Goal: Task Accomplishment & Management: Use online tool/utility

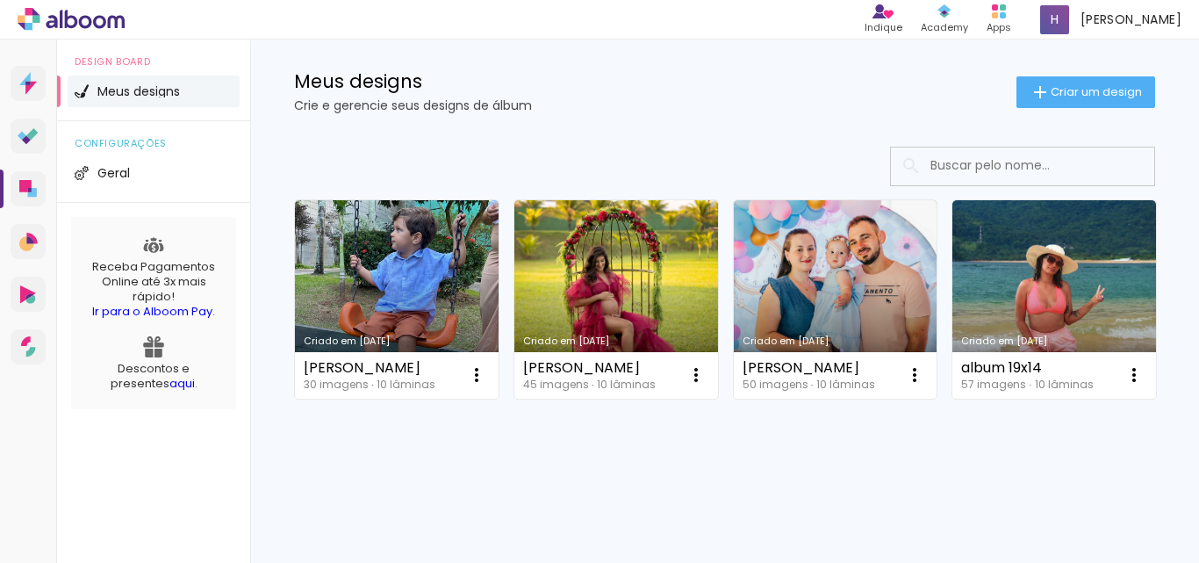
scroll to position [176, 0]
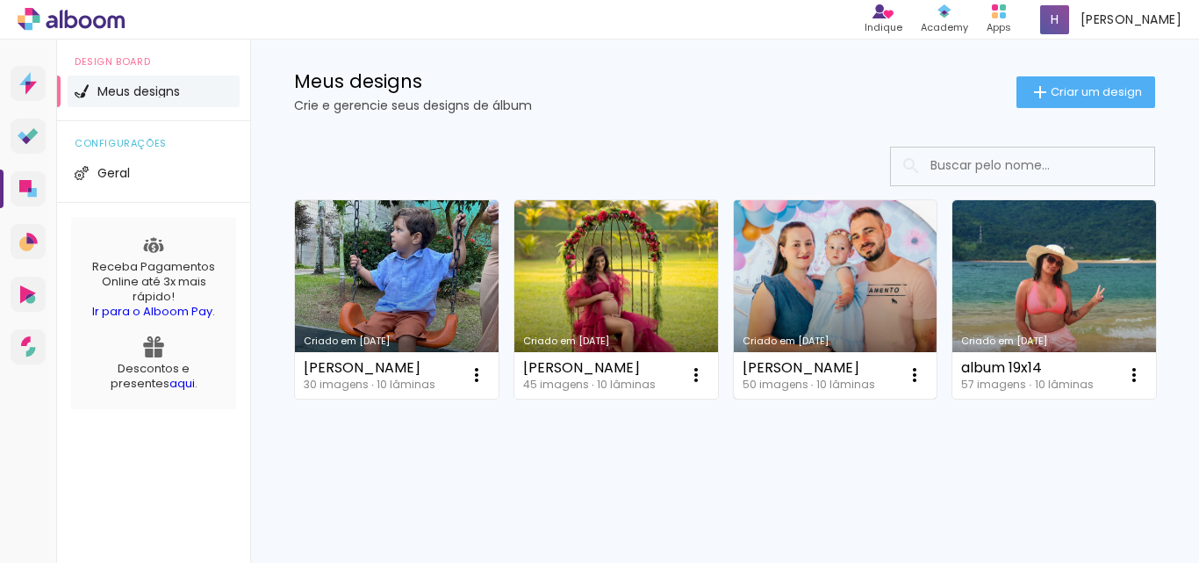
click at [824, 245] on link "Criado em 27/04/24" at bounding box center [836, 299] width 204 height 198
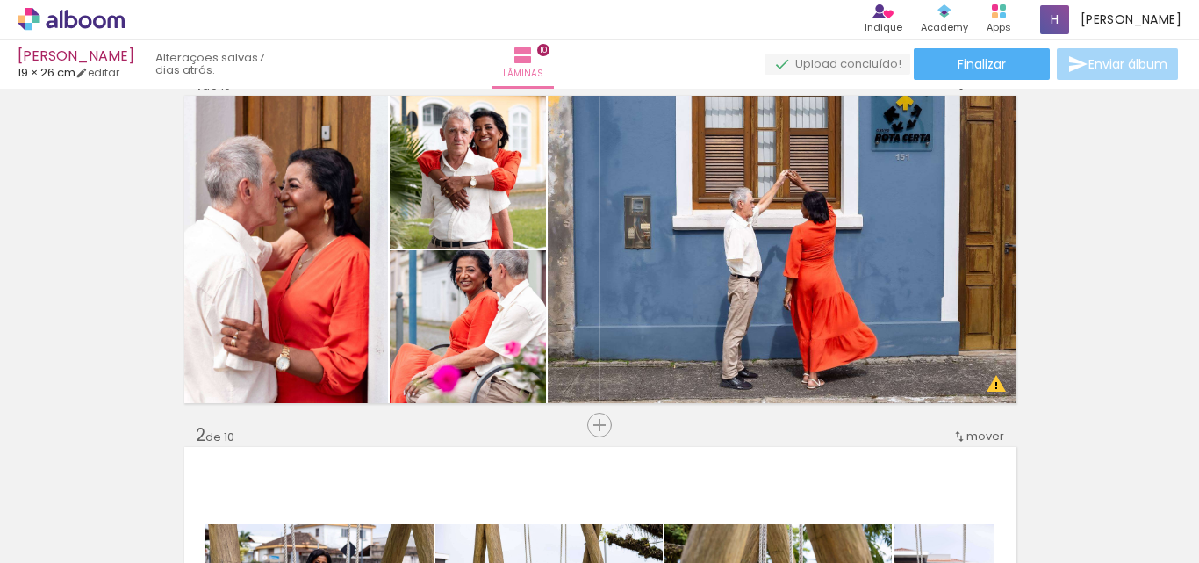
scroll to position [88, 0]
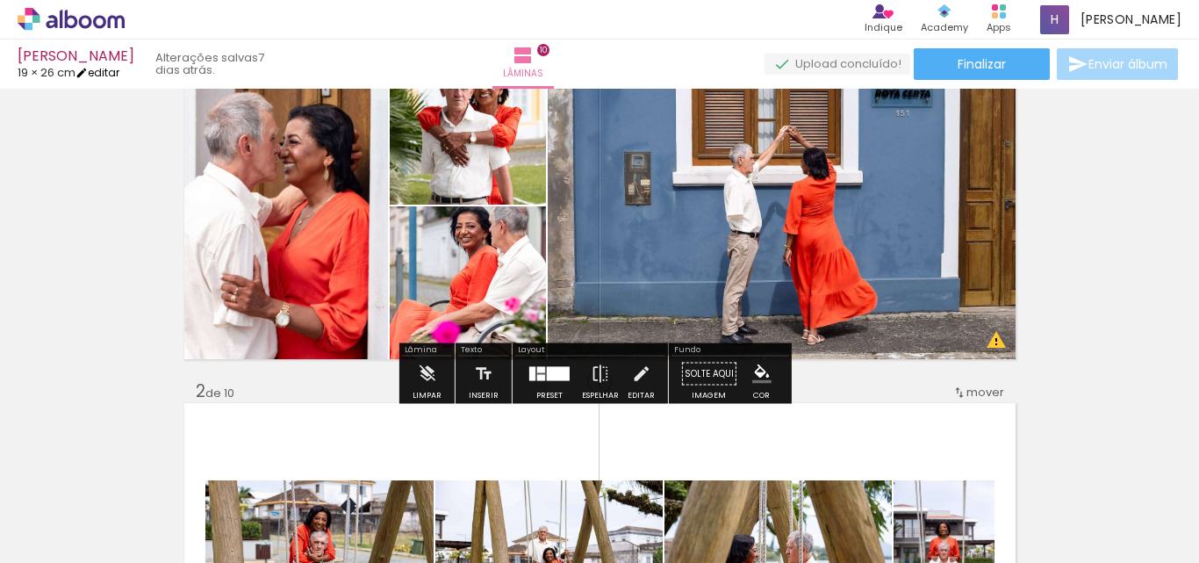
click at [109, 72] on link "editar" at bounding box center [97, 72] width 44 height 15
type input "1"
type input "19,2"
type input "52"
type input "0"
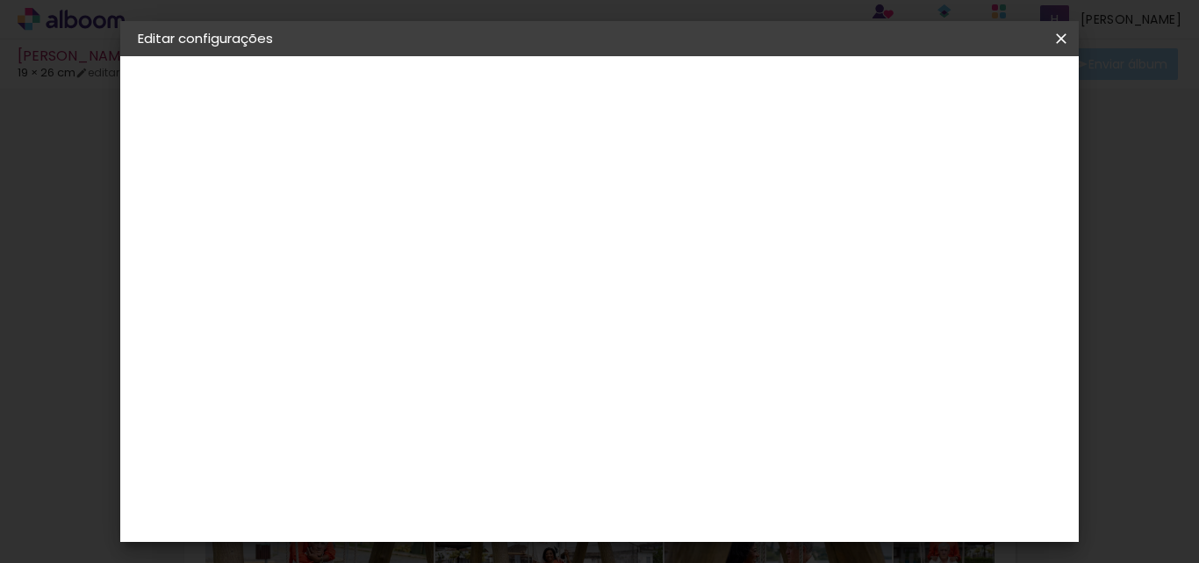
click at [448, 397] on input "19,2" at bounding box center [432, 397] width 46 height 26
click at [453, 397] on input "19,2" at bounding box center [432, 397] width 46 height 26
click at [447, 397] on input "19,2" at bounding box center [432, 397] width 46 height 26
click at [454, 396] on input "19,2" at bounding box center [432, 397] width 46 height 26
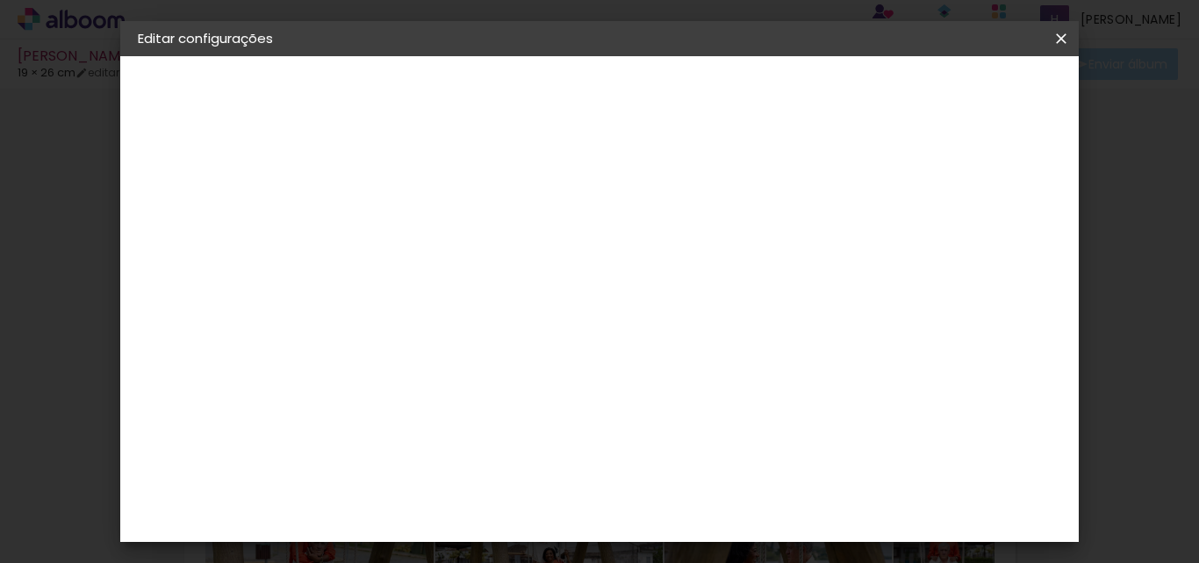
type input "19,5"
type paper-input "19,5"
click at [448, 455] on div "cm" at bounding box center [445, 397] width 86 height 141
click at [821, 94] on span "Salvar configurações" at bounding box center [777, 99] width 90 height 25
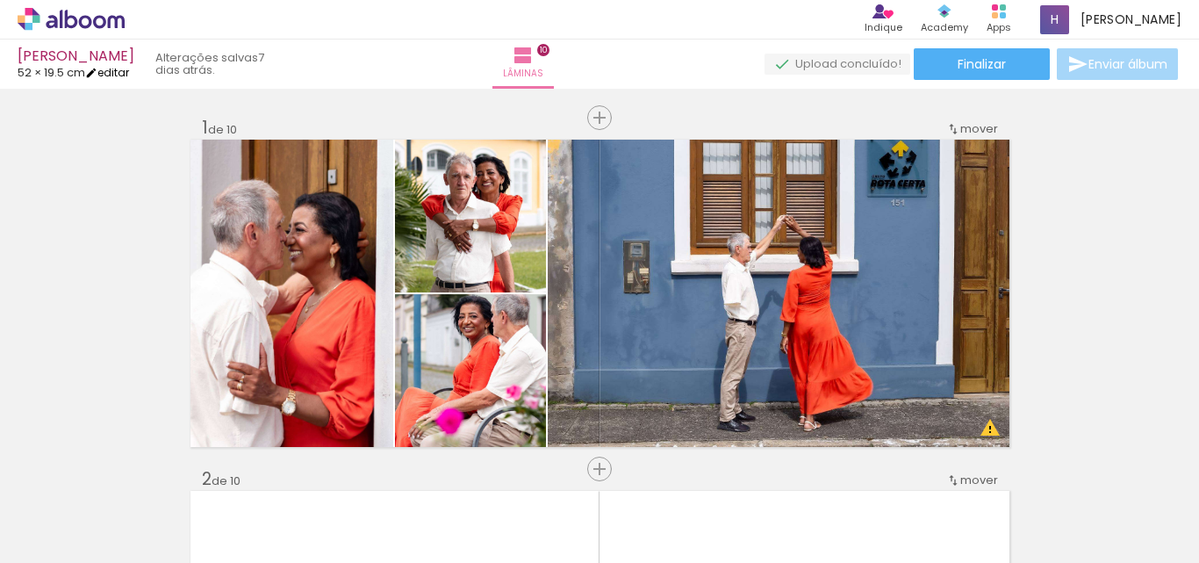
click at [118, 74] on link "editar" at bounding box center [107, 72] width 44 height 15
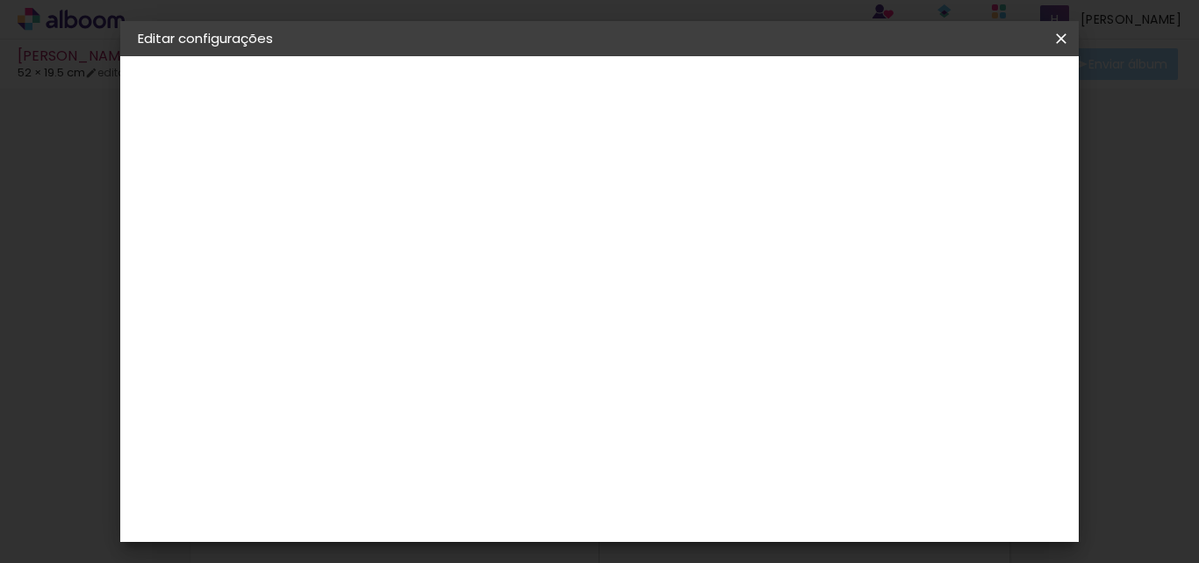
click at [1060, 42] on iron-icon at bounding box center [1060, 39] width 21 height 18
click at [1065, 38] on iron-icon at bounding box center [1060, 39] width 21 height 18
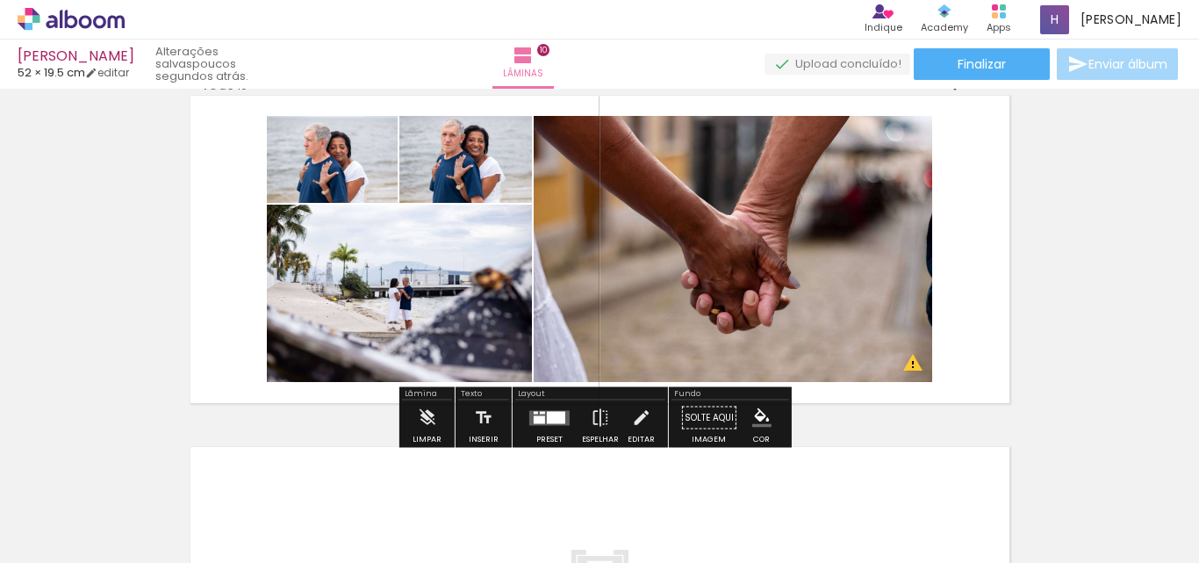
scroll to position [3215, 0]
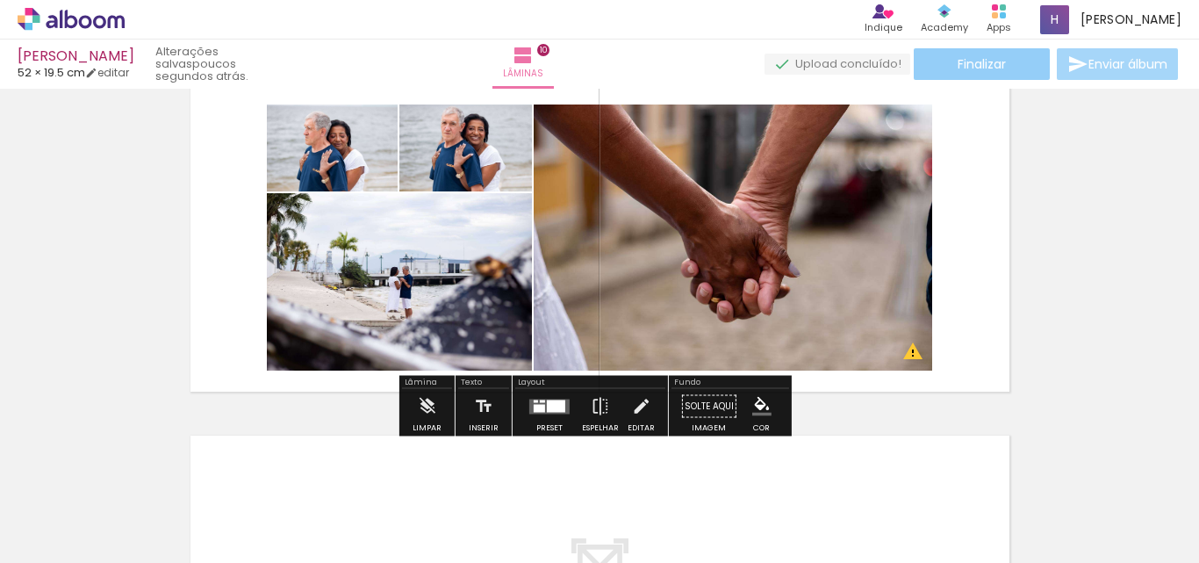
click at [1000, 68] on span "Finalizar" at bounding box center [981, 64] width 48 height 12
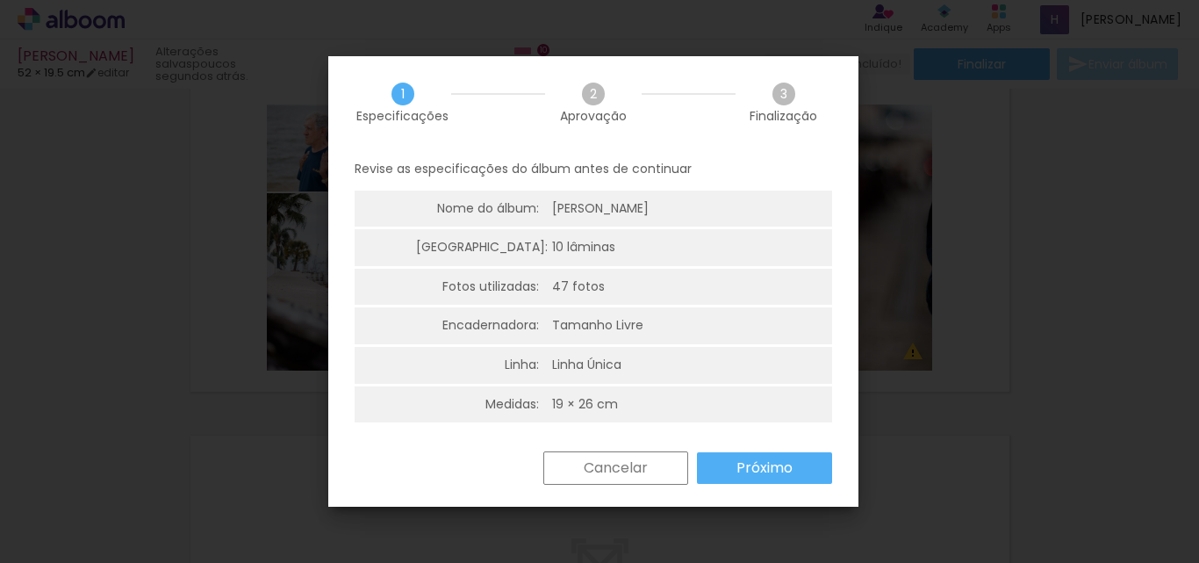
click at [0, 0] on slot "Próximo" at bounding box center [0, 0] width 0 height 0
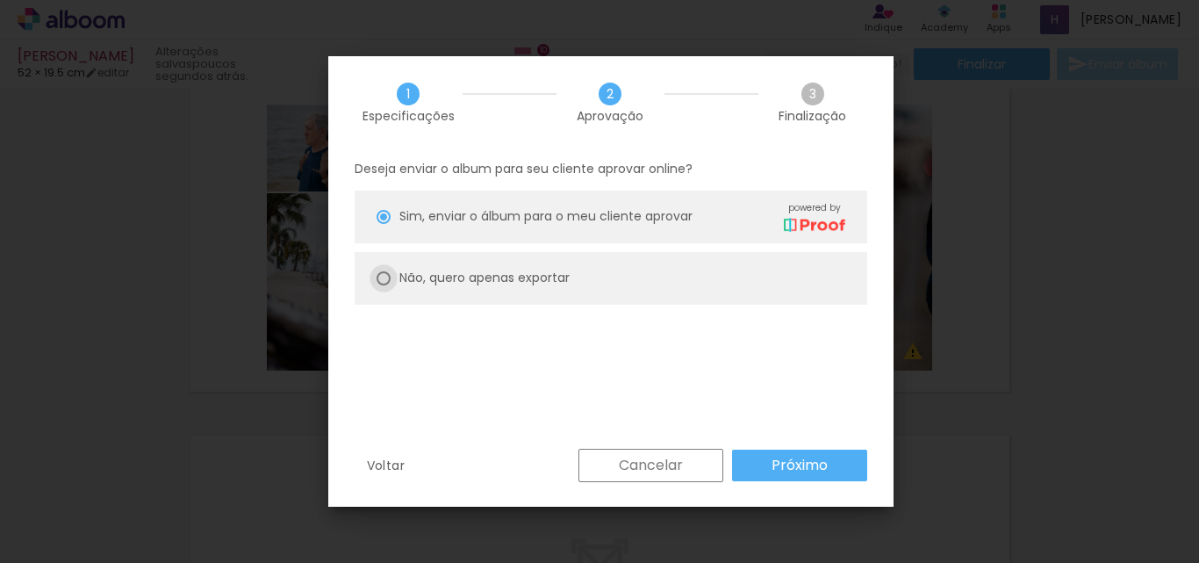
click at [384, 224] on div at bounding box center [383, 217] width 14 height 14
type paper-radio-button "on"
click at [0, 0] on slot "Próximo" at bounding box center [0, 0] width 0 height 0
type input "Alta, 300 DPI"
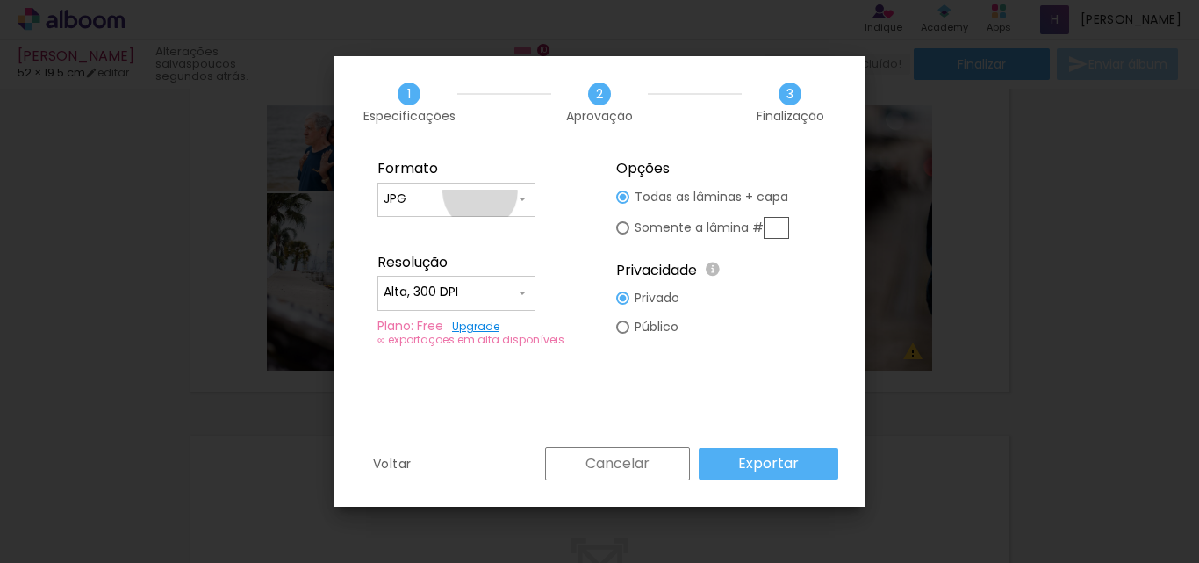
click at [480, 192] on input "JPG" at bounding box center [450, 199] width 132 height 18
click at [423, 226] on paper-item "PDF" at bounding box center [456, 231] width 158 height 35
type input "PDF"
click at [0, 0] on slot "Exportar" at bounding box center [0, 0] width 0 height 0
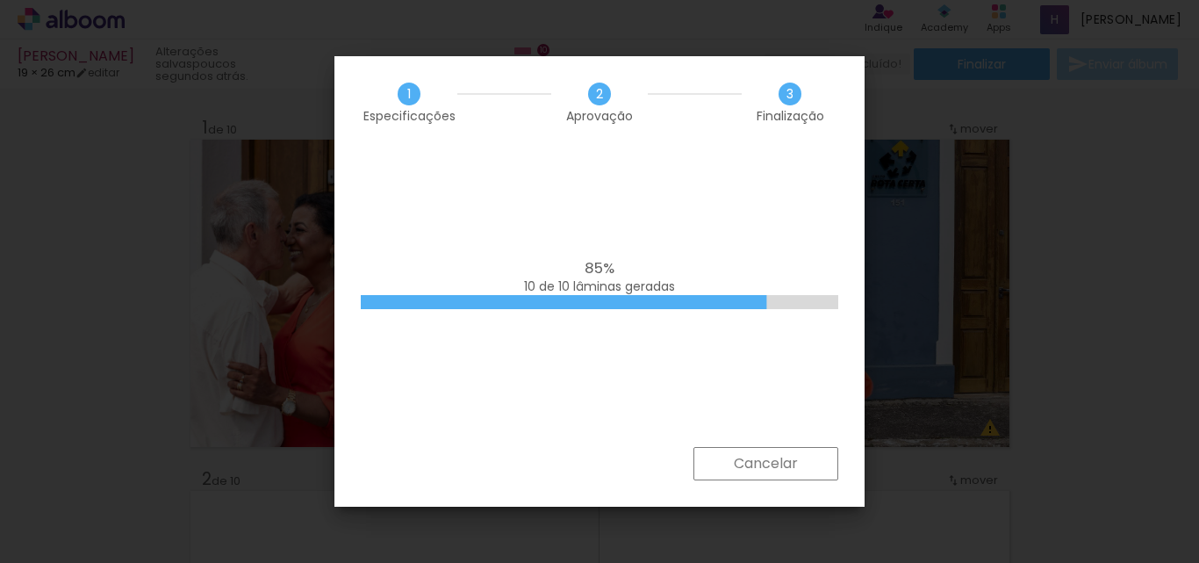
scroll to position [3215, 0]
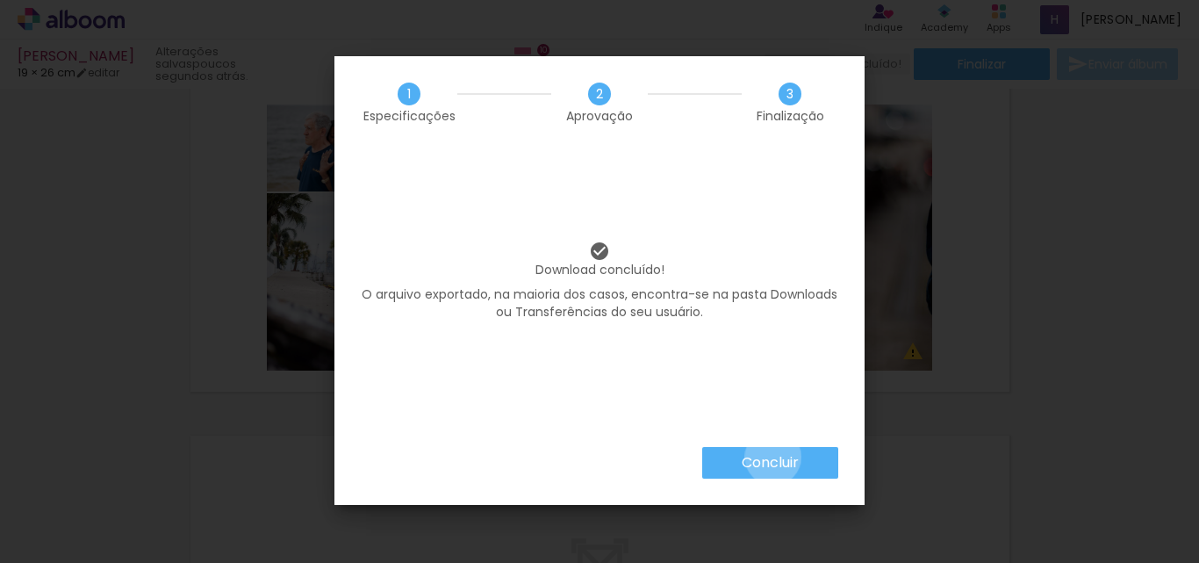
click at [0, 0] on slot "Concluir" at bounding box center [0, 0] width 0 height 0
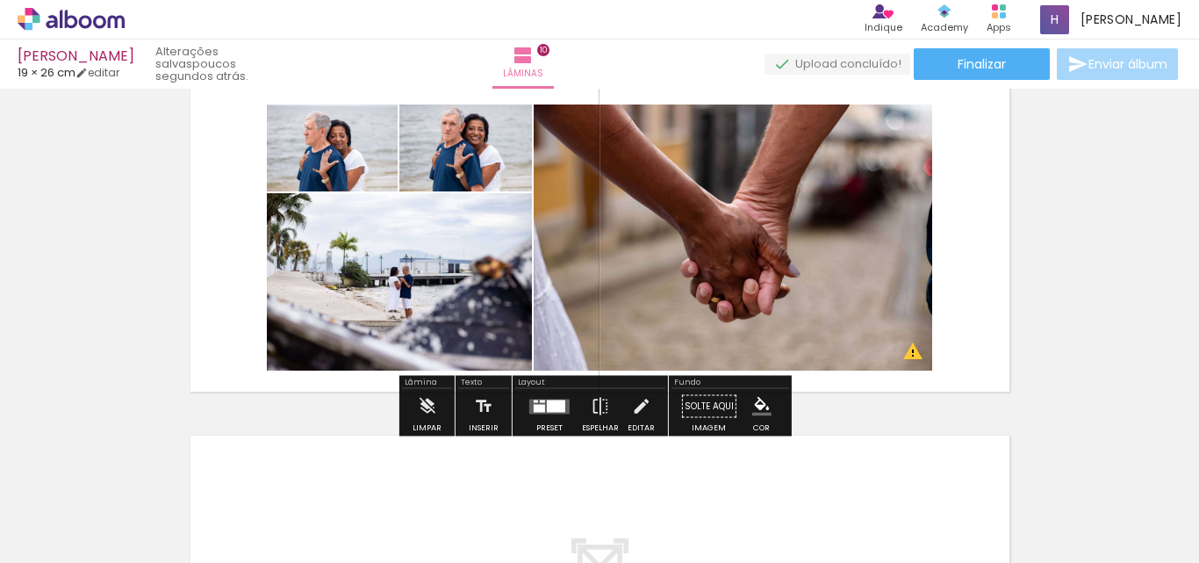
click at [80, 22] on icon at bounding box center [85, 21] width 13 height 13
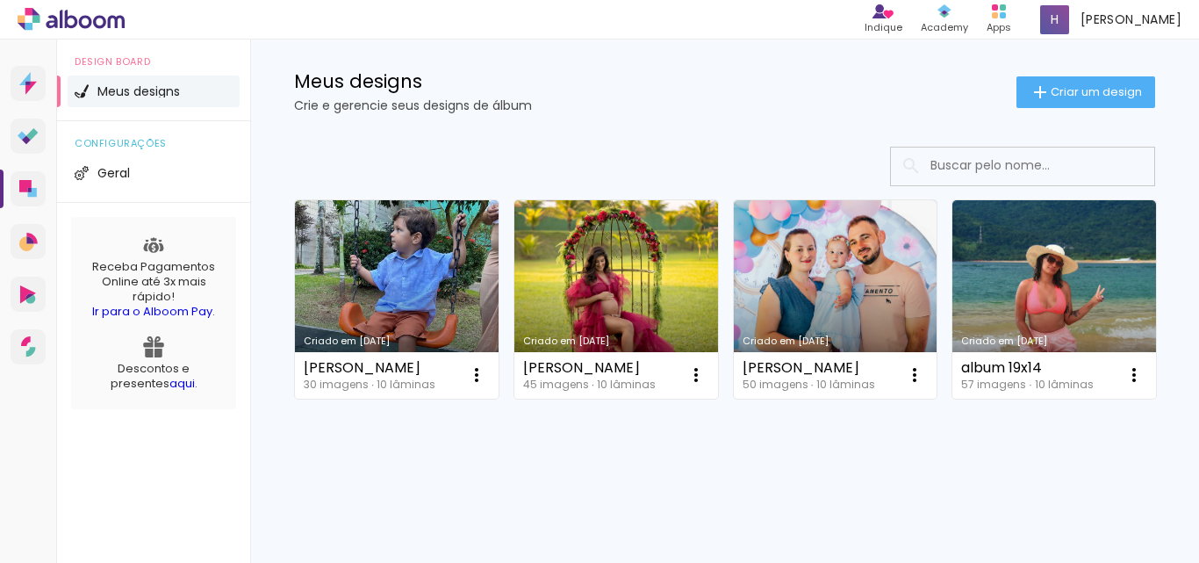
scroll to position [176, 0]
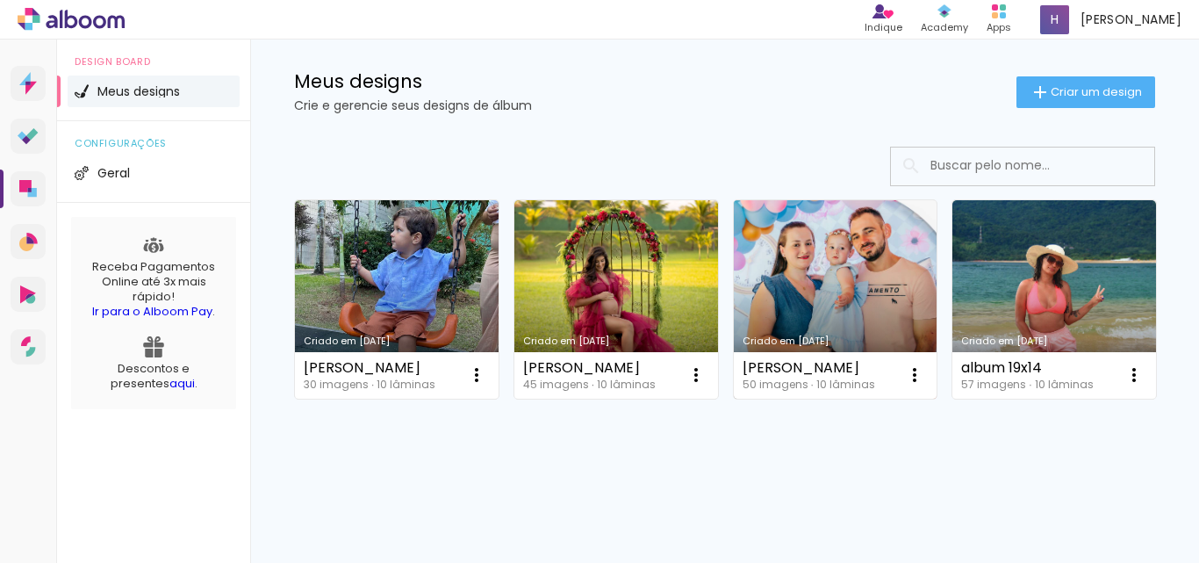
click at [842, 256] on link "Criado em [DATE]" at bounding box center [836, 299] width 204 height 198
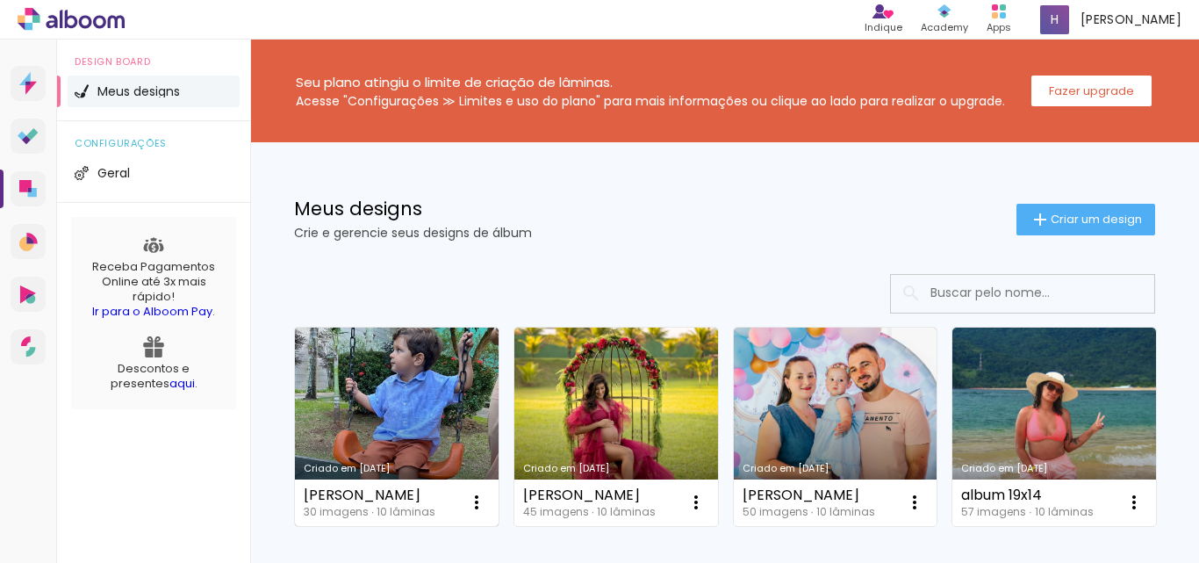
scroll to position [263, 0]
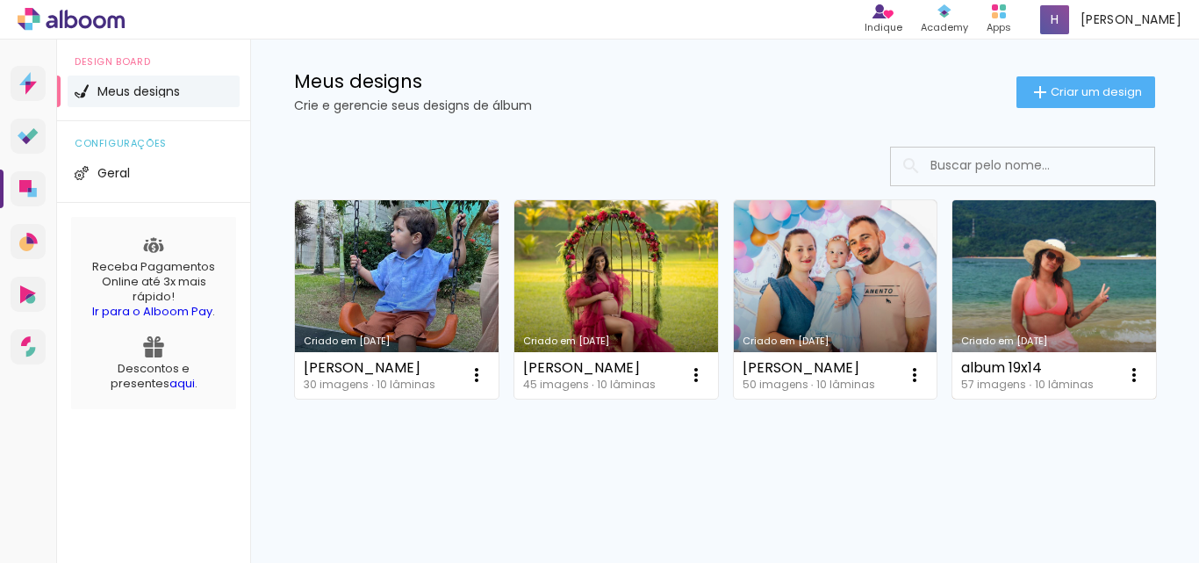
click at [952, 358] on link "Criado em [DATE]" at bounding box center [1054, 299] width 204 height 198
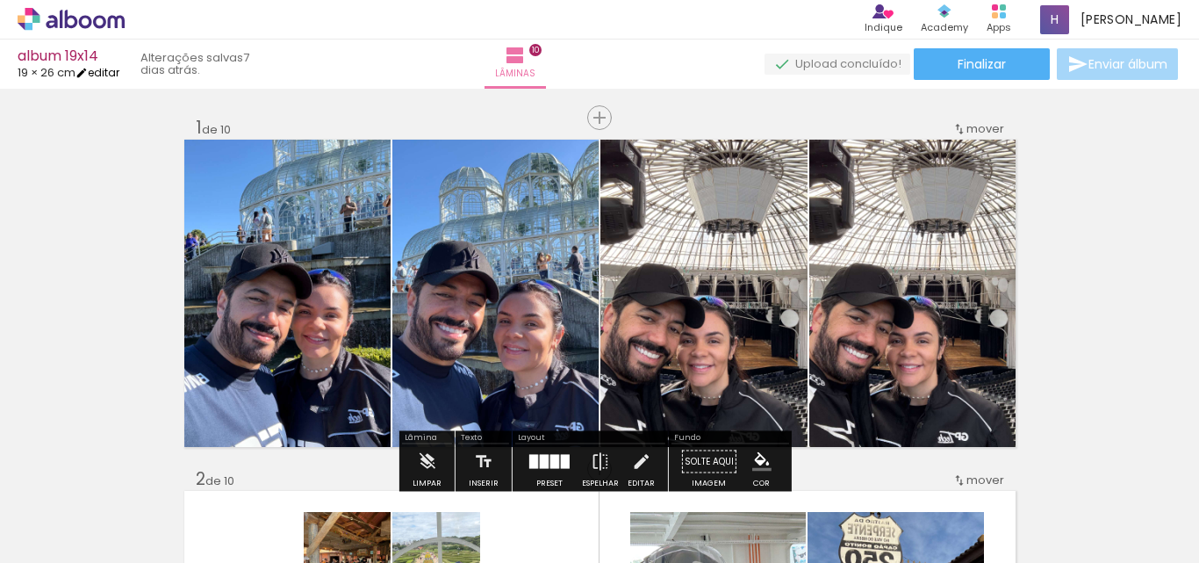
click at [111, 68] on link "editar" at bounding box center [97, 72] width 44 height 15
type input "1"
type input "19,2"
type input "52"
type input "0"
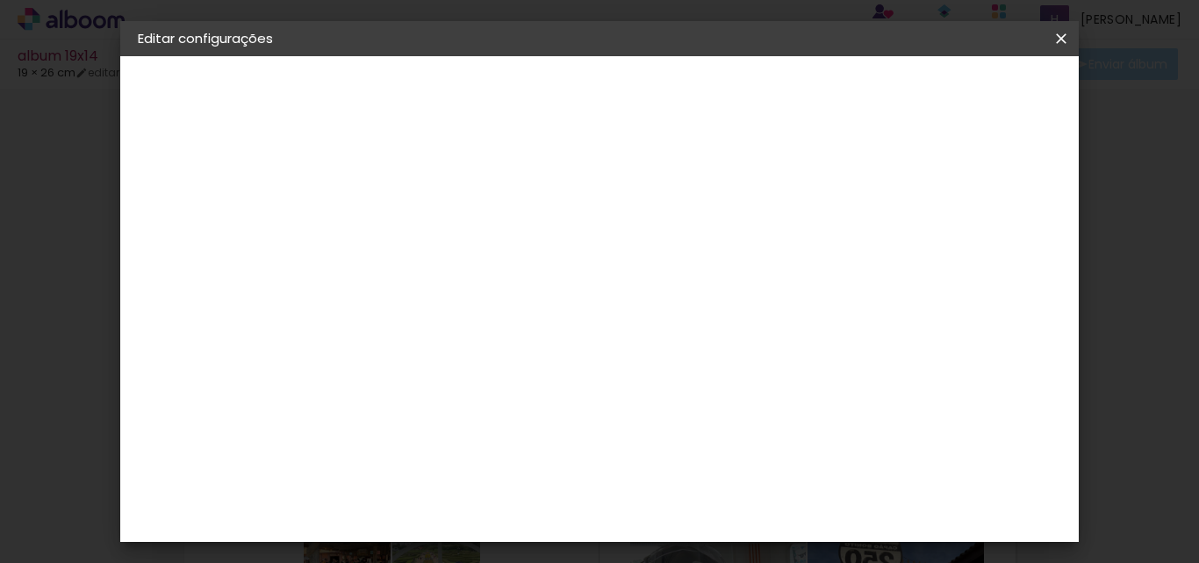
click at [445, 395] on input "19,2" at bounding box center [432, 397] width 46 height 26
type input "19,5"
type paper-input "19,5"
click at [821, 97] on span "Salvar configurações" at bounding box center [777, 99] width 90 height 25
click at [821, 90] on span "Salvar configurações" at bounding box center [777, 99] width 90 height 25
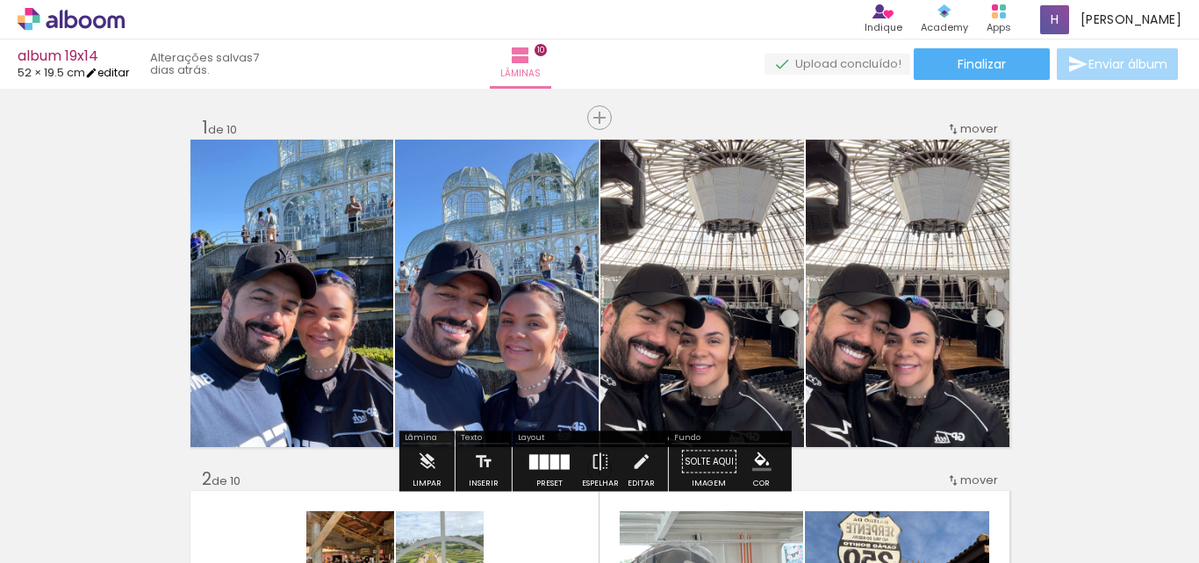
click at [120, 74] on link "editar" at bounding box center [107, 72] width 44 height 15
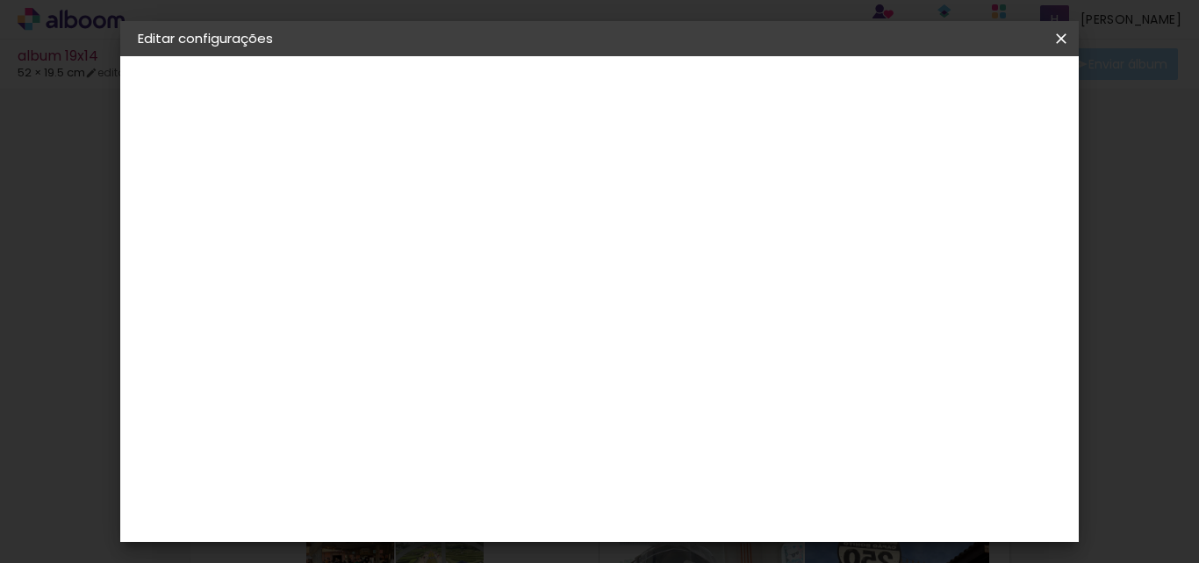
click at [839, 102] on paper-button "Salvar configurações" at bounding box center [776, 99] width 125 height 42
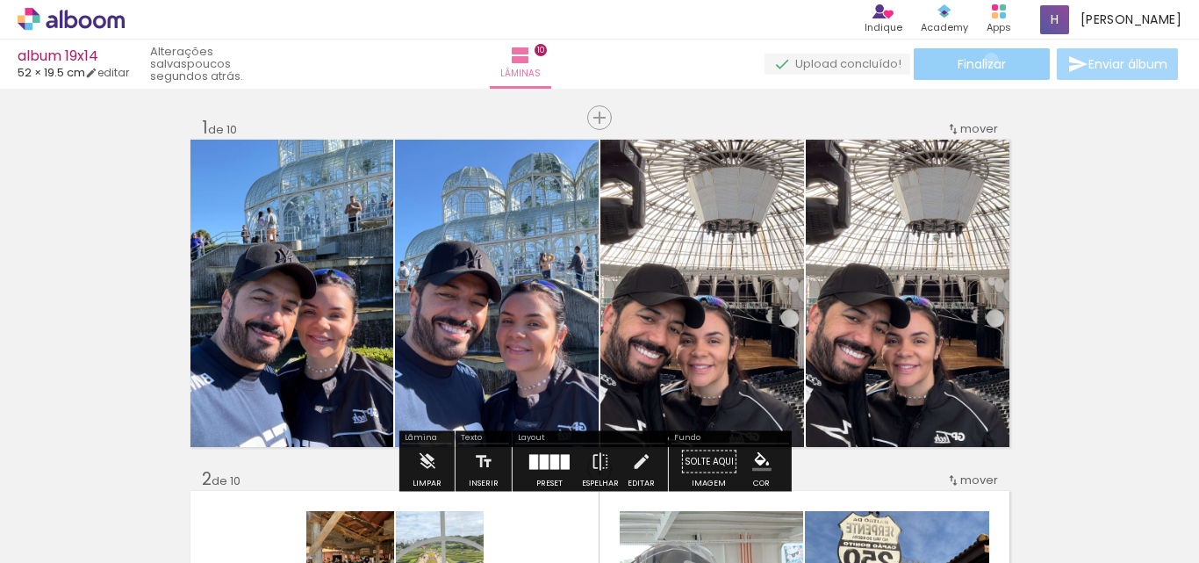
click at [985, 60] on span "Finalizar" at bounding box center [981, 64] width 48 height 12
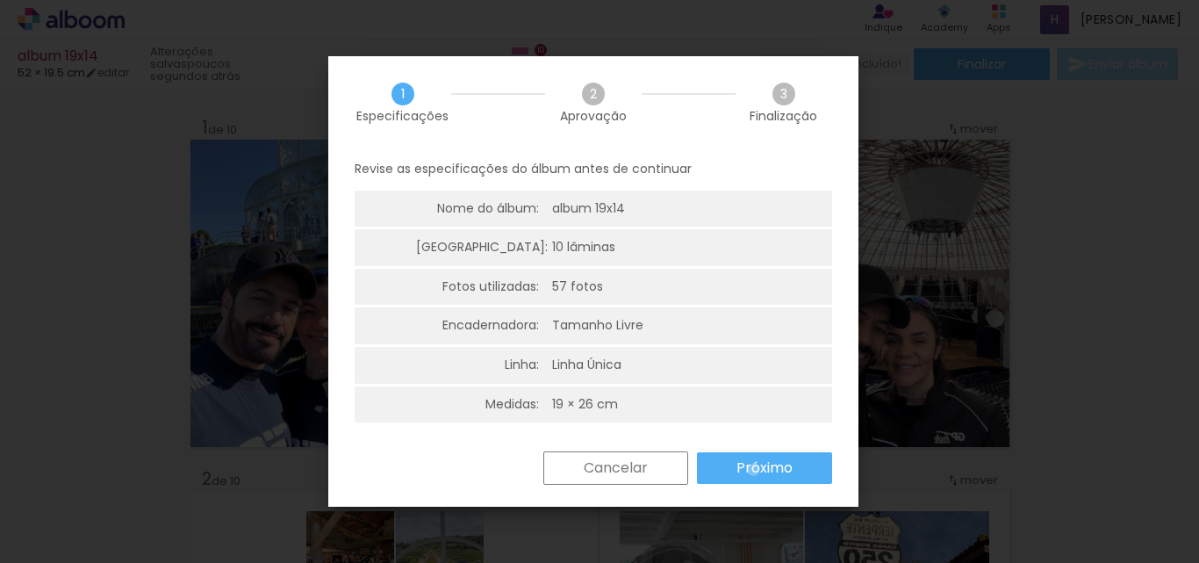
click at [0, 0] on slot "Próximo" at bounding box center [0, 0] width 0 height 0
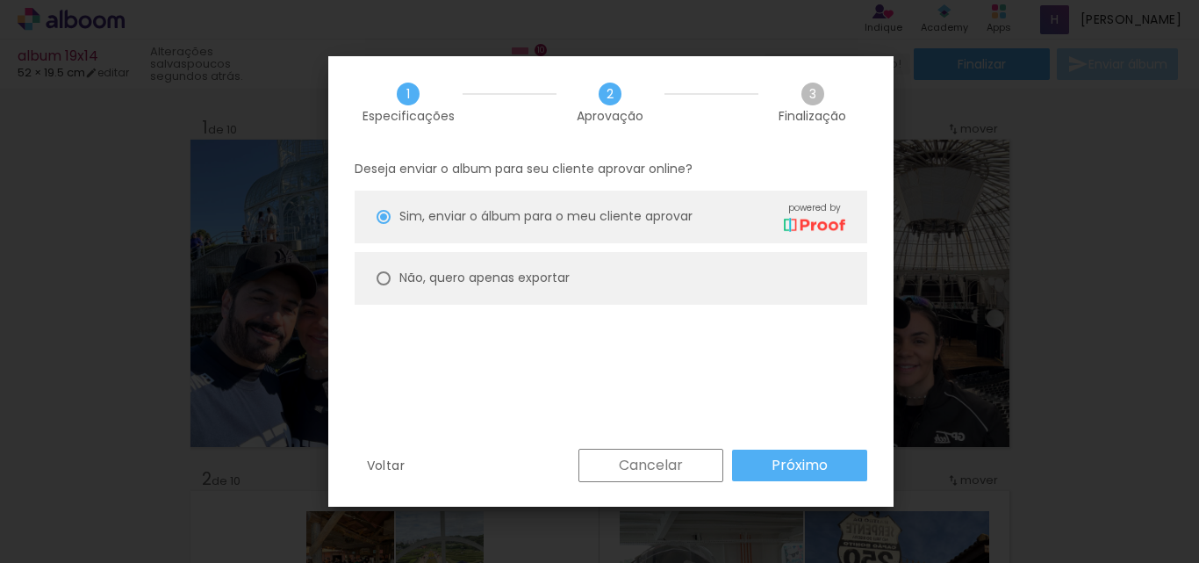
click at [384, 224] on div at bounding box center [383, 217] width 14 height 14
type paper-radio-button "on"
click at [0, 0] on slot "Próximo" at bounding box center [0, 0] width 0 height 0
type input "Alta, 300 DPI"
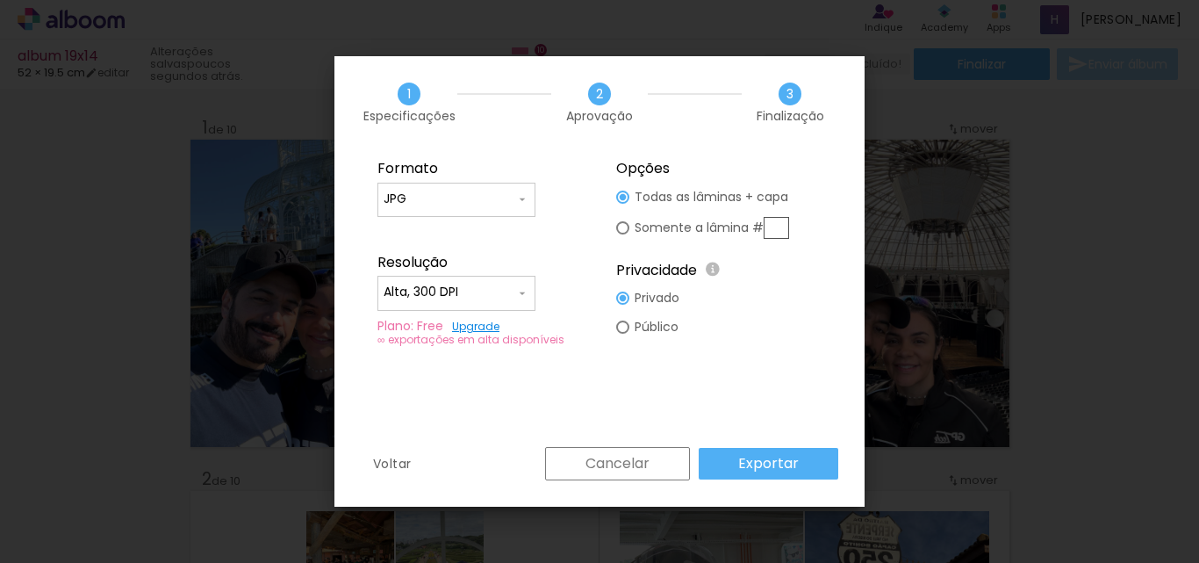
click at [475, 205] on input "JPG" at bounding box center [450, 199] width 132 height 18
click at [425, 229] on paper-item "PDF" at bounding box center [456, 231] width 158 height 35
type input "PDF"
click at [0, 0] on slot "Exportar" at bounding box center [0, 0] width 0 height 0
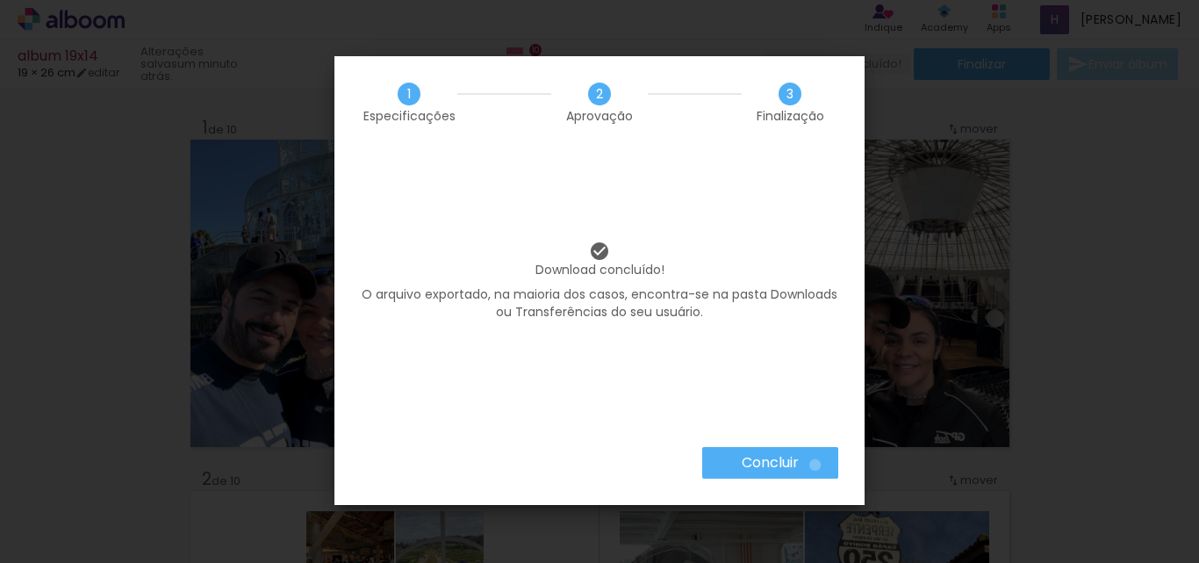
click at [814, 464] on paper-button "Concluir" at bounding box center [770, 463] width 136 height 32
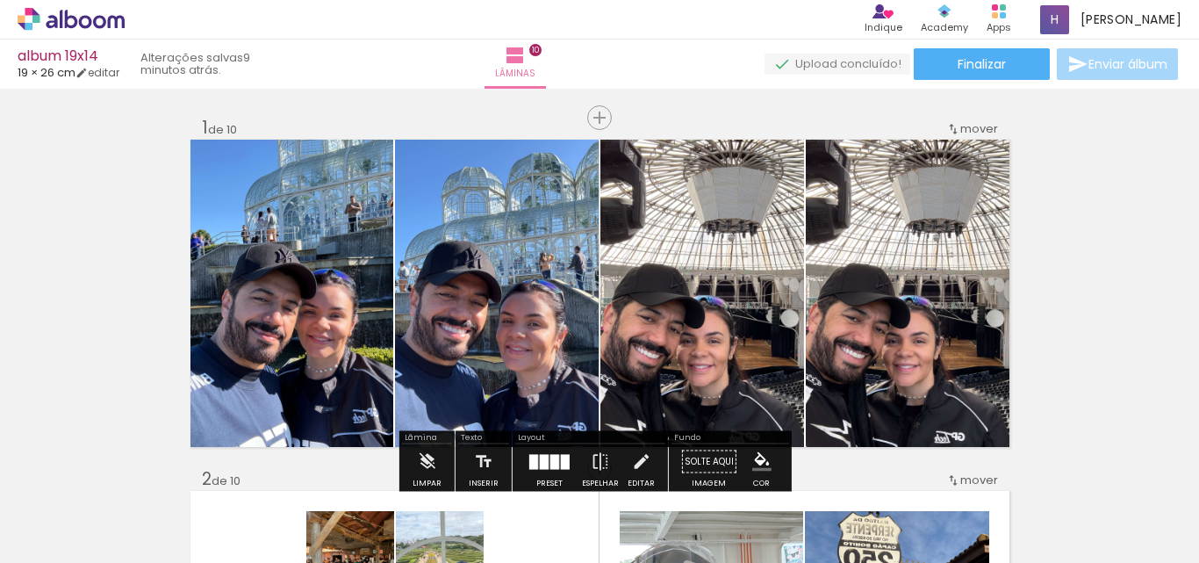
click at [58, 61] on div "album 19x14" at bounding box center [69, 57] width 102 height 17
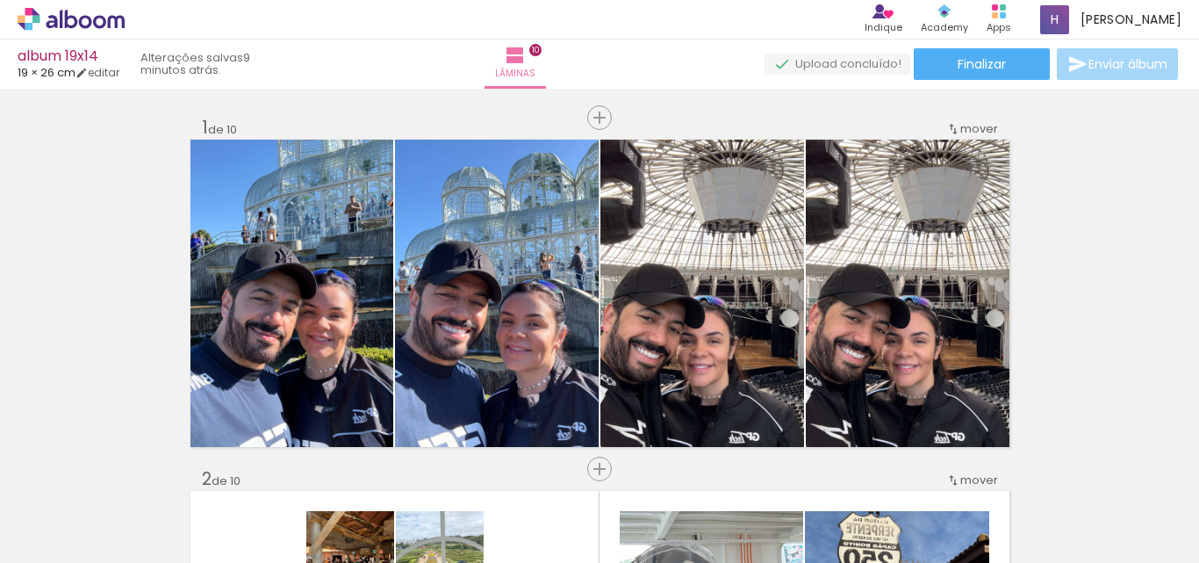
click at [54, 60] on div "album 19x14" at bounding box center [69, 57] width 102 height 17
click at [68, 12] on icon at bounding box center [71, 19] width 107 height 23
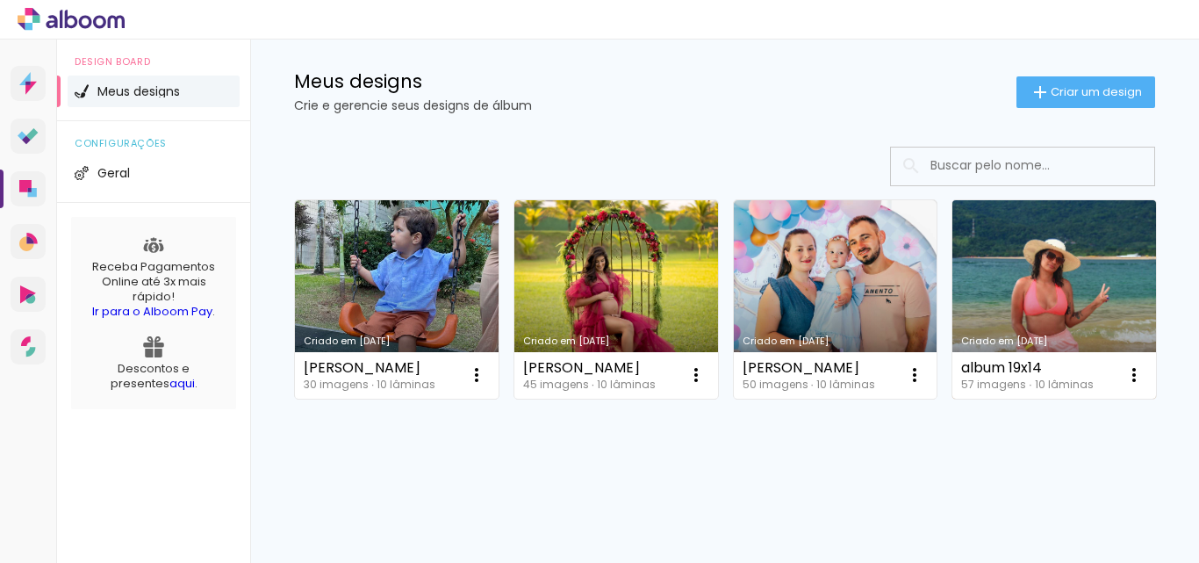
scroll to position [341, 0]
click at [952, 315] on link "Criado em [DATE]" at bounding box center [1054, 299] width 204 height 198
